Goal: Task Accomplishment & Management: Use online tool/utility

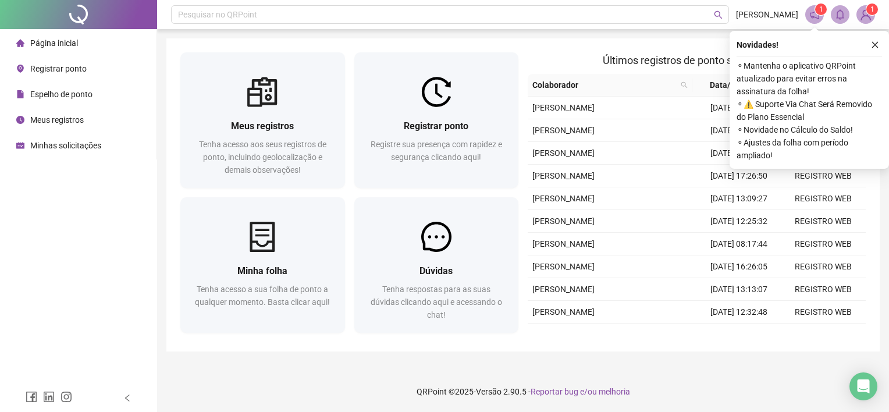
click at [35, 56] on ul "Página inicial Registrar ponto Espelho de ponto Meus registros Minhas solicitaç…" at bounding box center [78, 94] width 157 height 130
click at [34, 63] on div "Registrar ponto" at bounding box center [51, 68] width 70 height 23
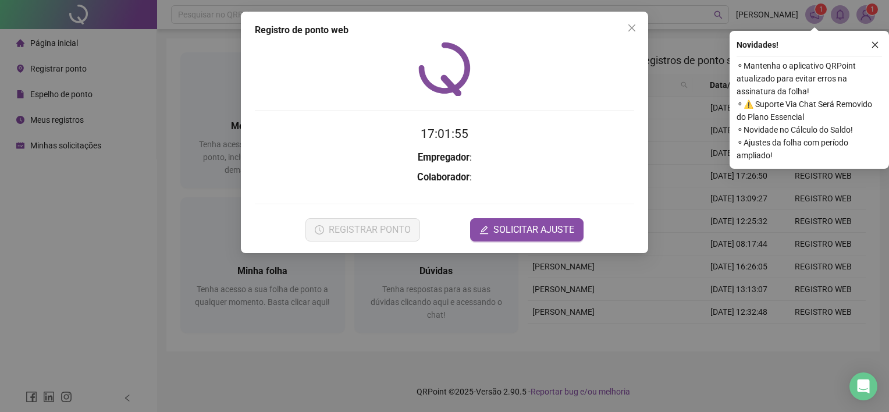
click at [32, 70] on div "Registro de ponto web 17:01:55 Empregador : Colaborador : REGISTRAR PONTO SOLIC…" at bounding box center [444, 206] width 889 height 412
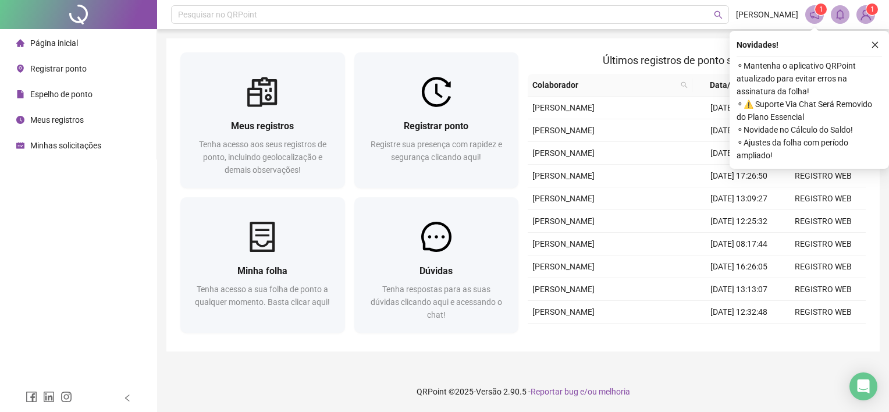
click at [65, 71] on span "Registrar ponto" at bounding box center [58, 68] width 56 height 9
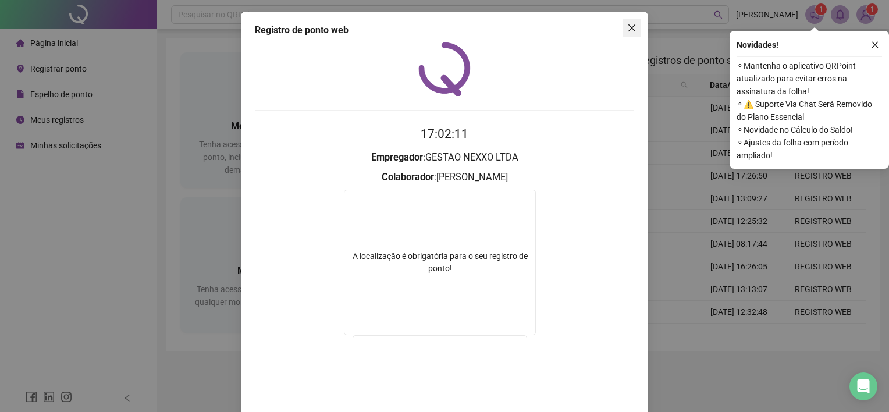
click at [627, 28] on icon "close" at bounding box center [631, 27] width 9 height 9
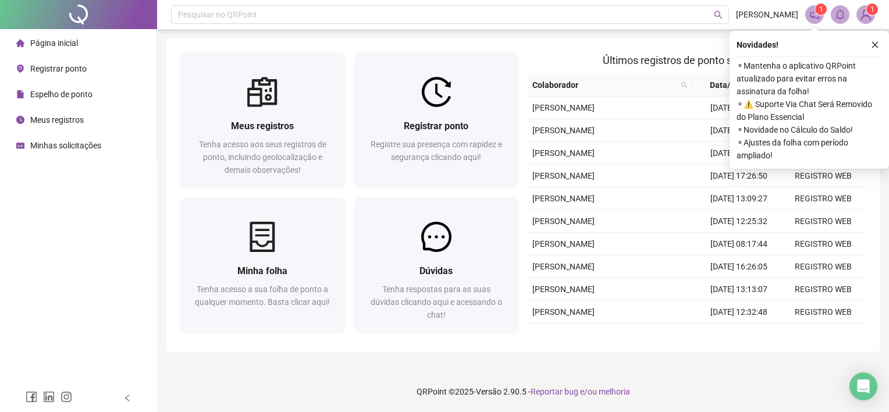
click at [80, 64] on span "Registrar ponto" at bounding box center [58, 68] width 56 height 9
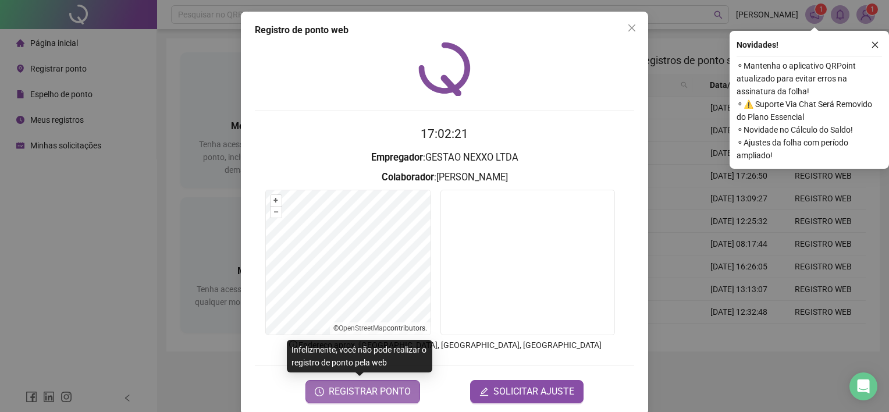
click at [363, 394] on span "REGISTRAR PONTO" at bounding box center [370, 392] width 82 height 14
